Goal: Navigation & Orientation: Go to known website

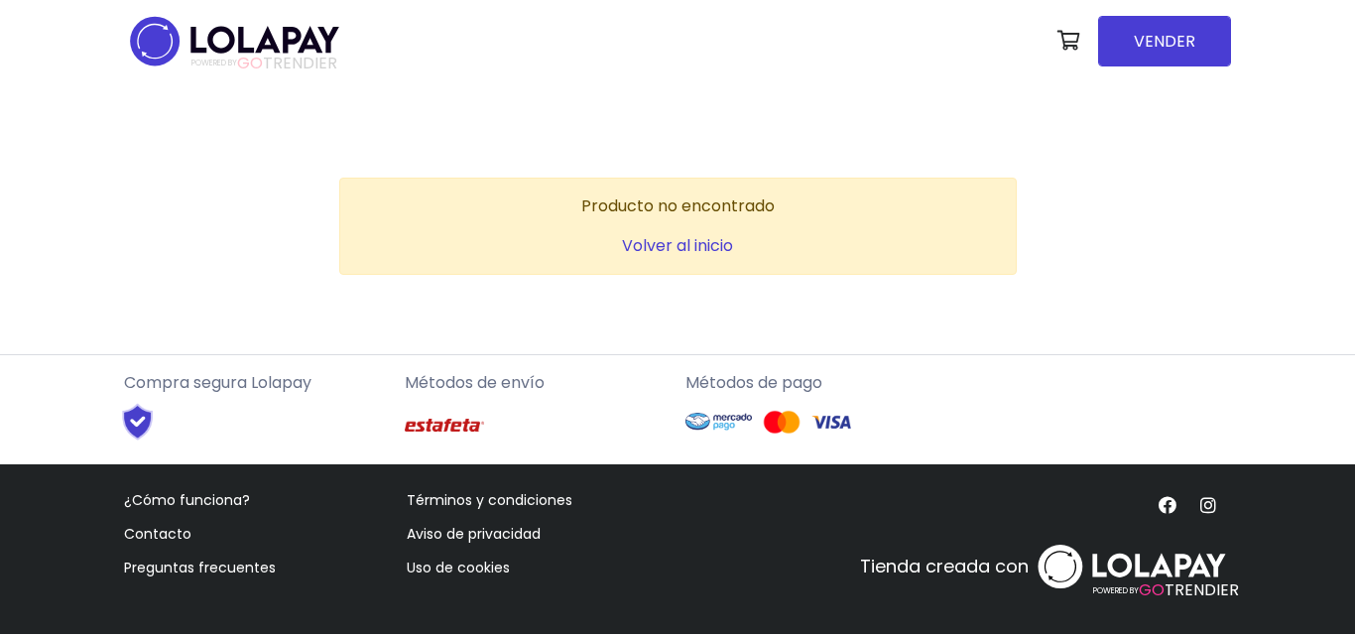
click at [687, 244] on link "Volver al inicio" at bounding box center [677, 245] width 111 height 23
